Goal: Navigation & Orientation: Find specific page/section

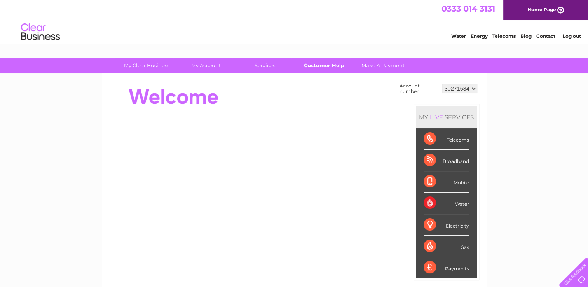
click at [329, 66] on link "Customer Help" at bounding box center [324, 65] width 64 height 14
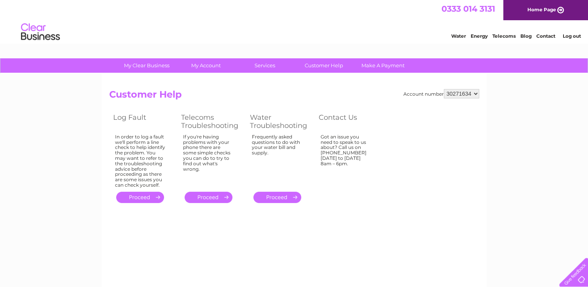
click at [344, 148] on div "Got an issue you need to speak to us about? Call us on [PHONE_NUMBER] [DATE] to…" at bounding box center [345, 159] width 50 height 50
click at [336, 119] on th "Contact Us" at bounding box center [349, 121] width 68 height 21
click at [214, 129] on th "Telecoms Troubleshooting" at bounding box center [211, 121] width 69 height 21
click at [211, 199] on link "." at bounding box center [208, 196] width 48 height 11
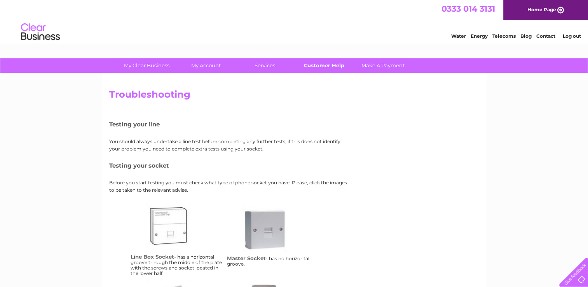
click at [326, 68] on link "Customer Help" at bounding box center [324, 65] width 64 height 14
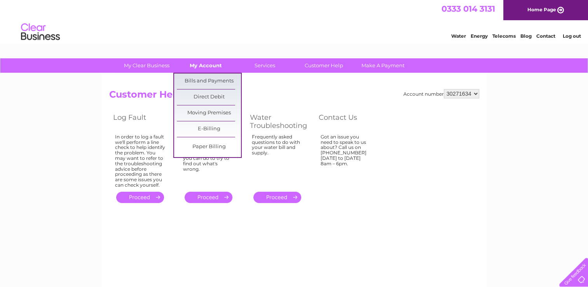
click at [195, 66] on link "My Account" at bounding box center [206, 65] width 64 height 14
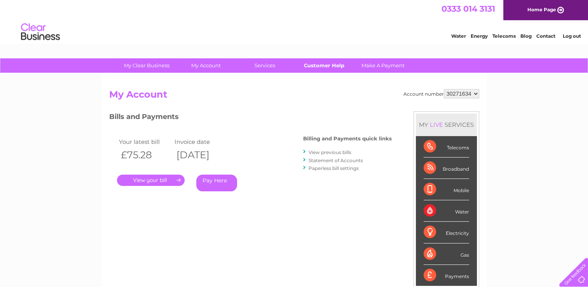
click at [324, 66] on link "Customer Help" at bounding box center [324, 65] width 64 height 14
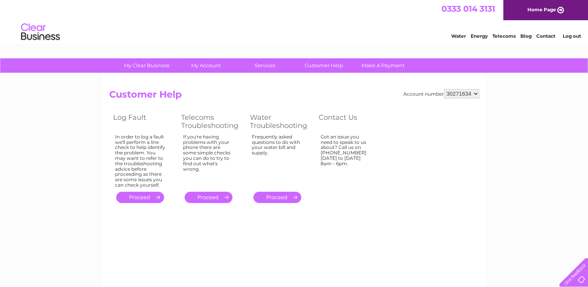
click at [558, 9] on link "Home Page" at bounding box center [545, 10] width 85 height 20
